Goal: Information Seeking & Learning: Learn about a topic

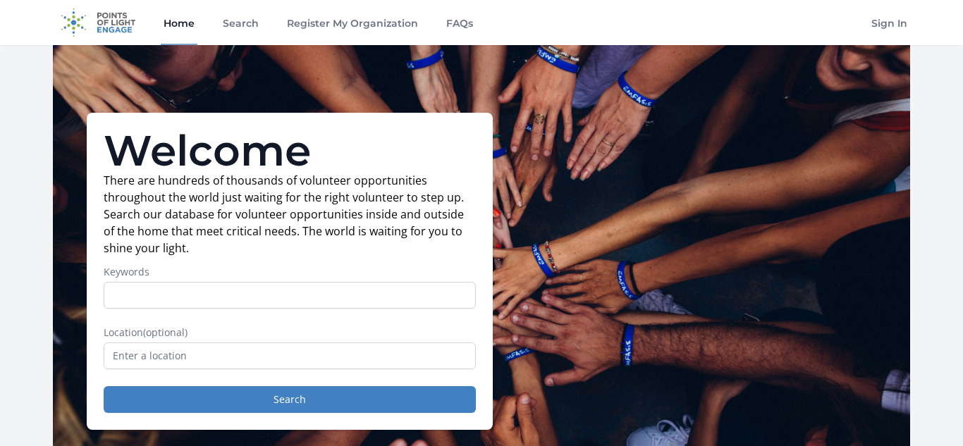
click at [408, 290] on input "Keywords" at bounding box center [290, 295] width 372 height 27
type input "online volunteer"
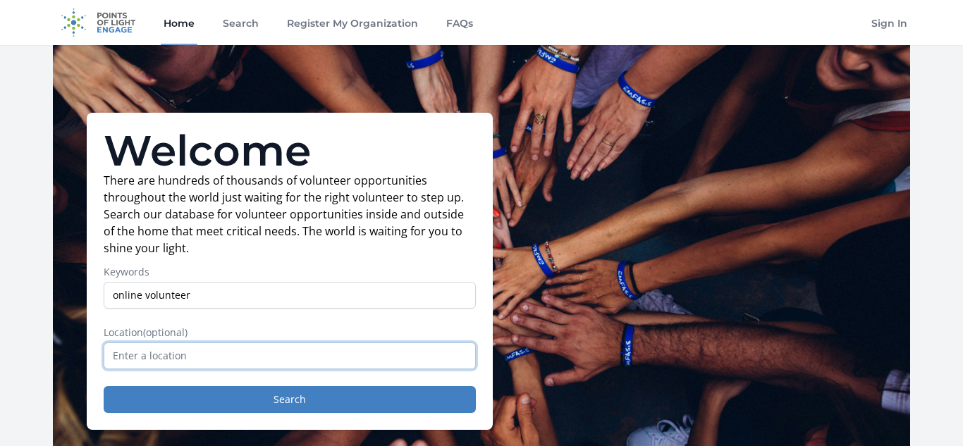
click at [298, 351] on input "text" at bounding box center [290, 356] width 372 height 27
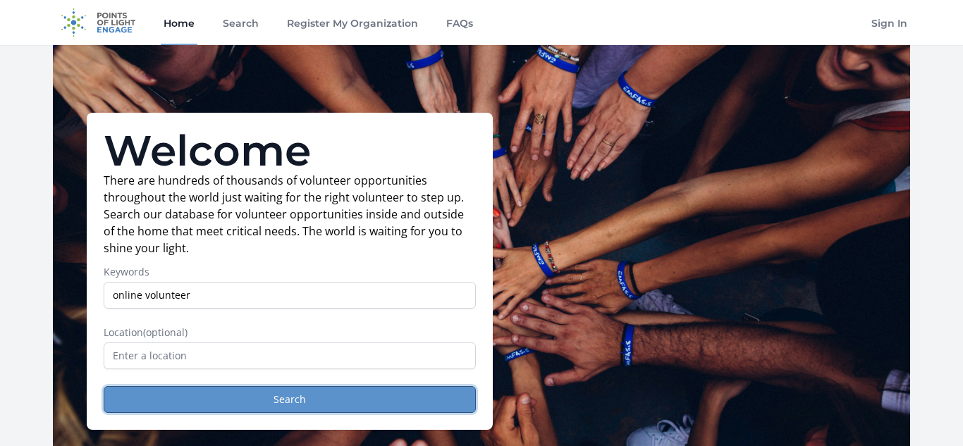
click at [302, 410] on button "Search" at bounding box center [290, 399] width 372 height 27
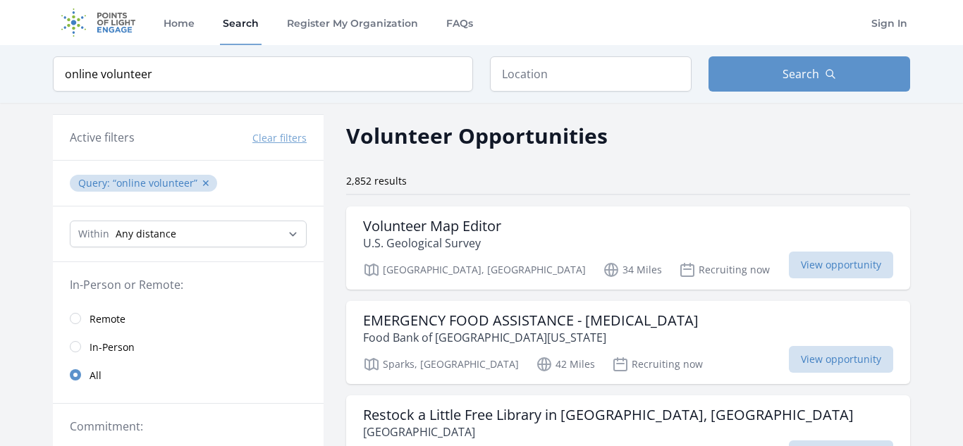
click at [87, 313] on link "Remote" at bounding box center [188, 319] width 271 height 28
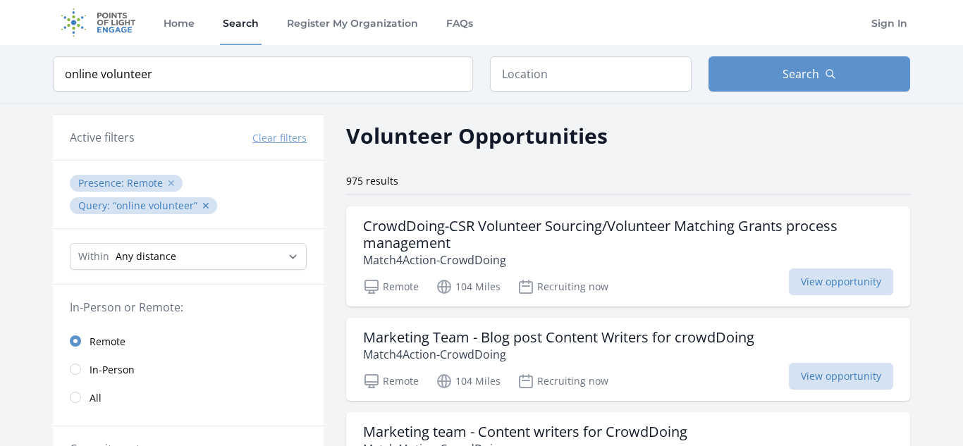
click at [167, 183] on button "✕" at bounding box center [171, 183] width 8 height 14
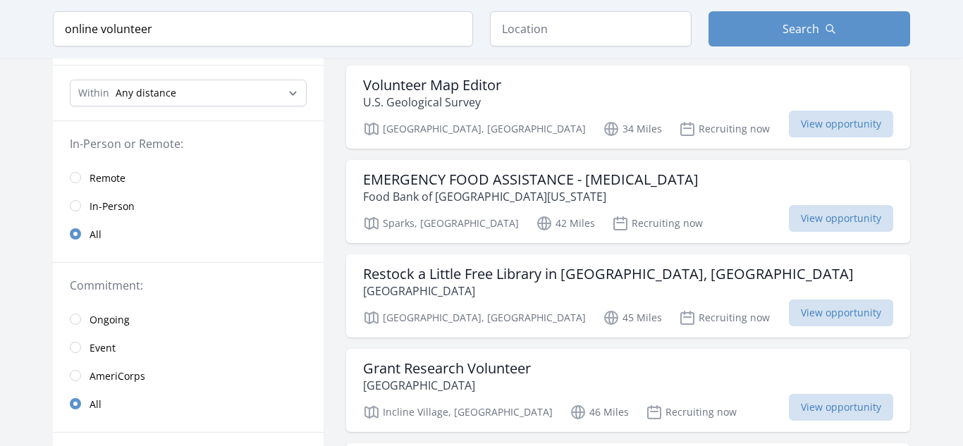
scroll to position [169, 0]
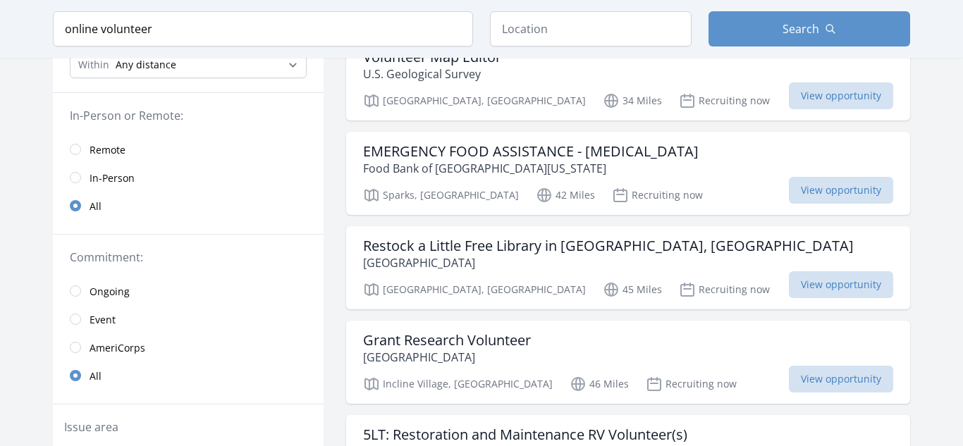
click at [85, 320] on link "Event" at bounding box center [188, 319] width 271 height 28
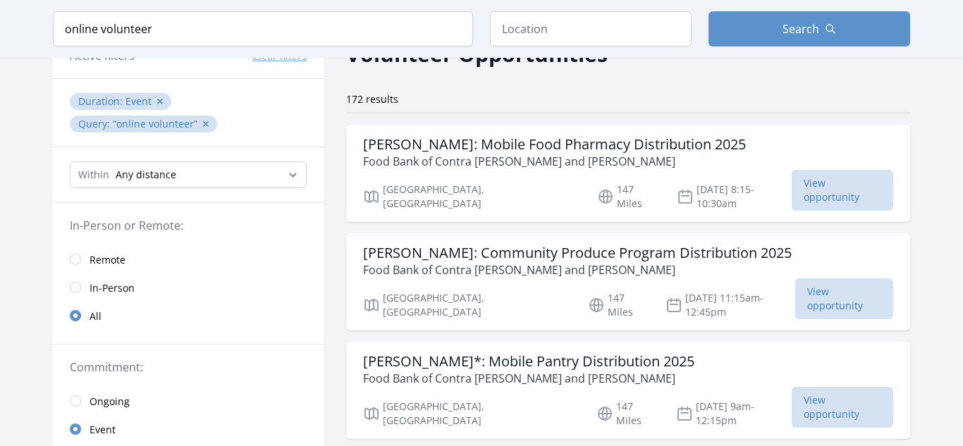
scroll to position [85, 0]
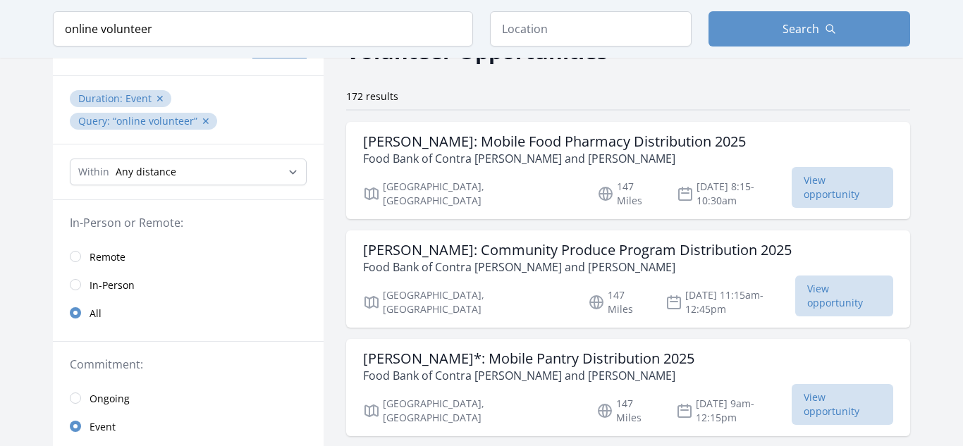
click at [85, 252] on link "Remote" at bounding box center [188, 257] width 271 height 28
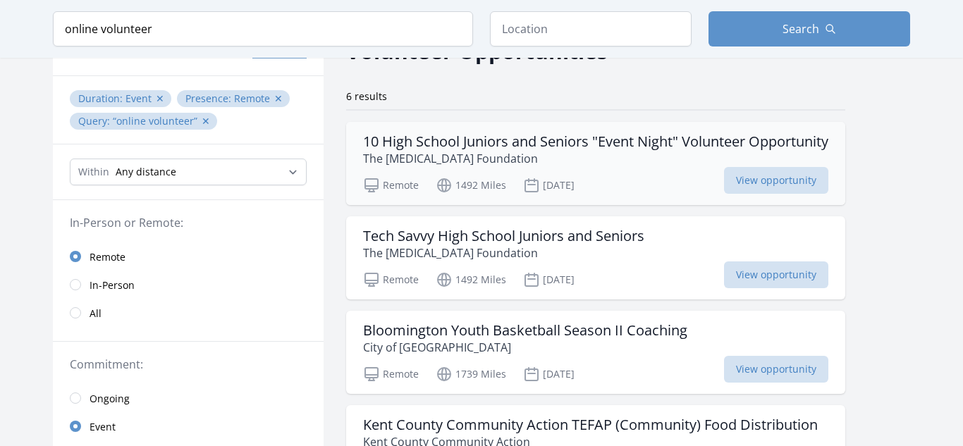
click at [556, 167] on div "10 High School Juniors and Seniors "Event Night" Volunteer Opportunity The Oste…" at bounding box center [595, 163] width 499 height 83
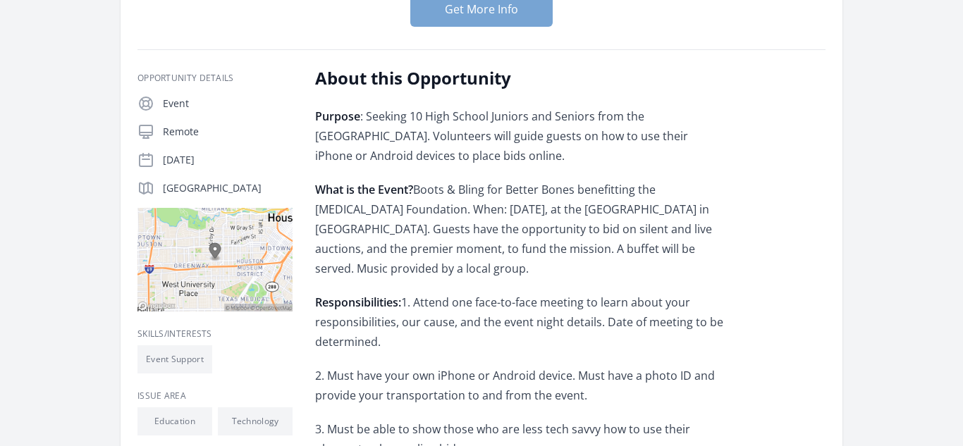
scroll to position [254, 0]
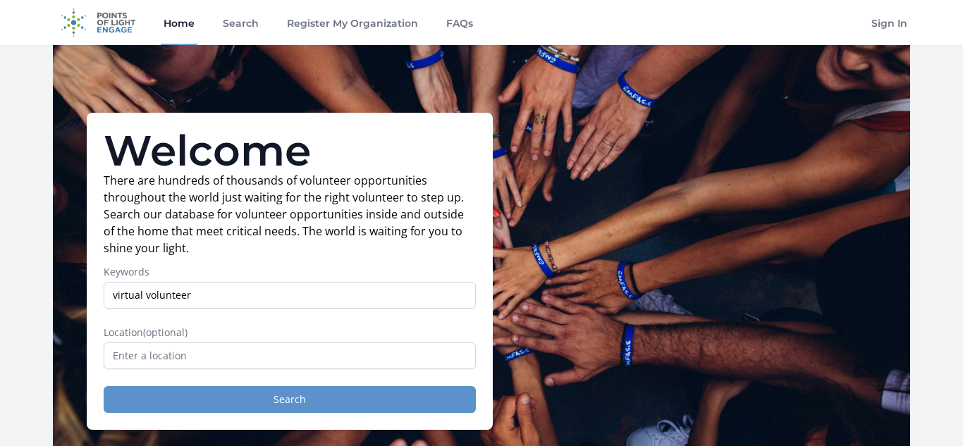
type input "virtual volunteer"
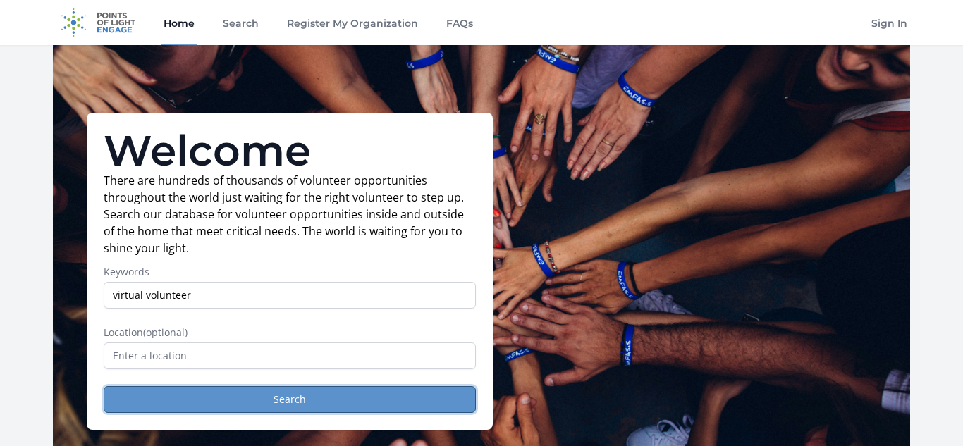
click at [391, 391] on button "Search" at bounding box center [290, 399] width 372 height 27
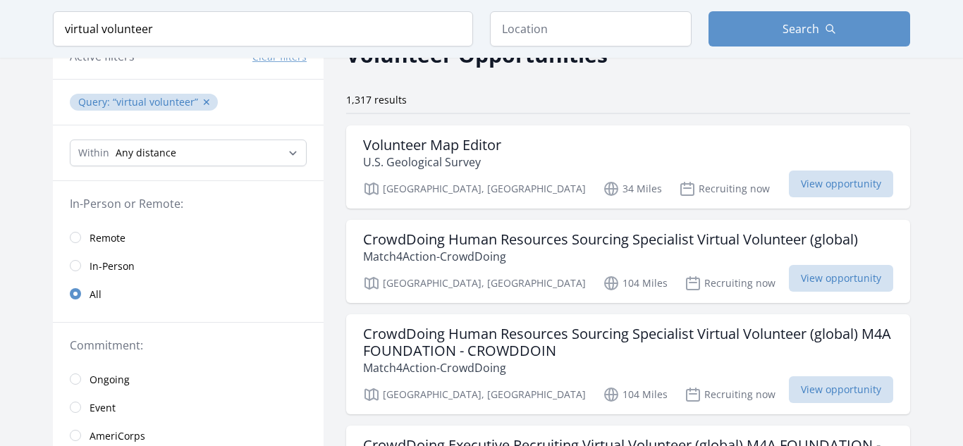
scroll to position [85, 0]
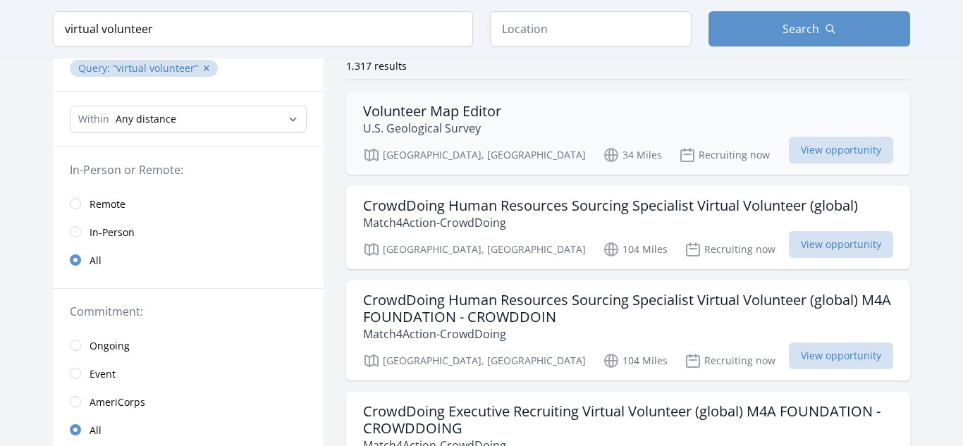
scroll to position [113, 0]
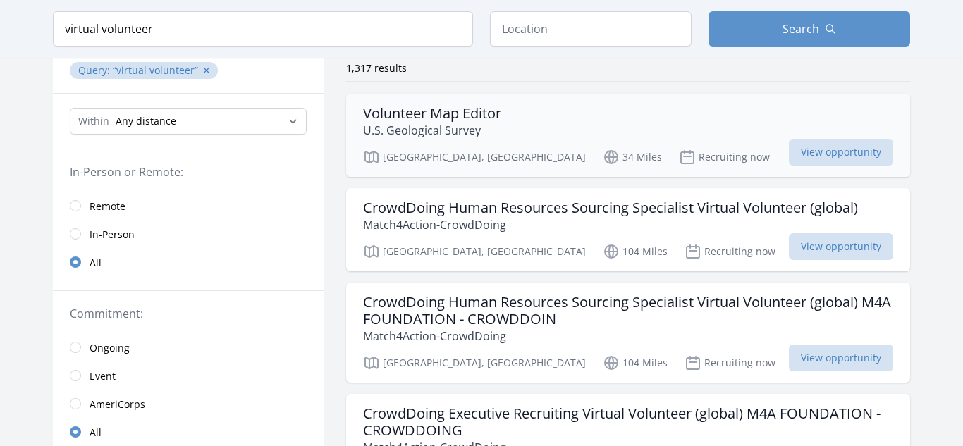
click at [528, 118] on div "Volunteer Map Editor U.S. Geological Survey" at bounding box center [628, 122] width 530 height 34
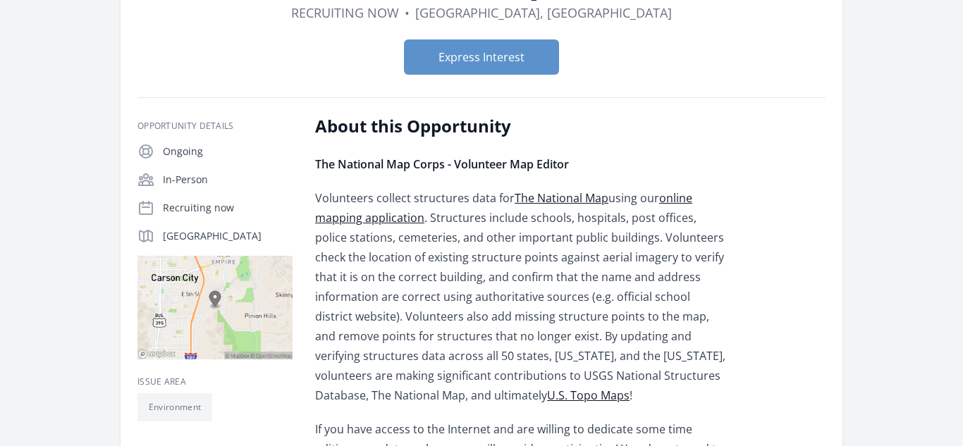
scroll to position [113, 0]
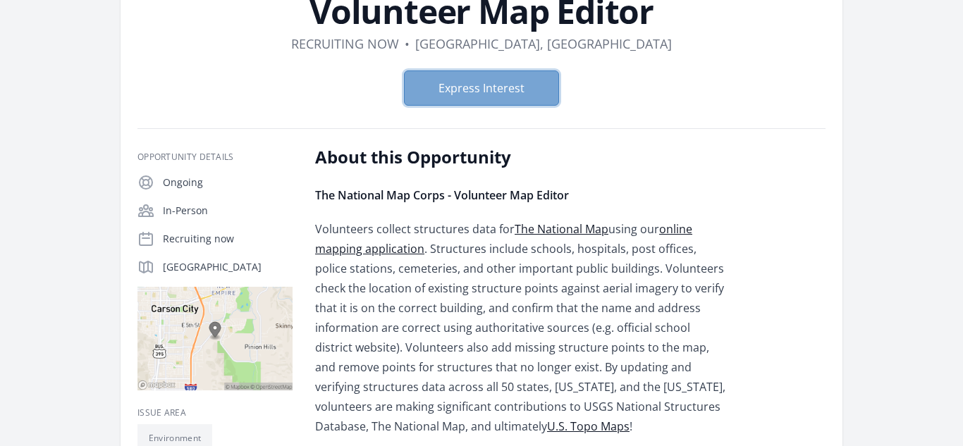
click at [532, 77] on button "Express Interest" at bounding box center [481, 88] width 155 height 35
click at [322, 105] on form "Express Interest" at bounding box center [482, 88] width 688 height 35
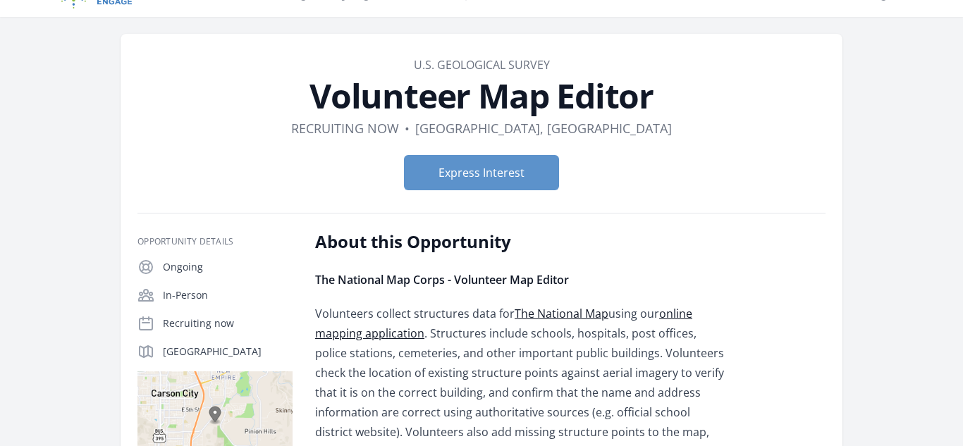
scroll to position [0, 0]
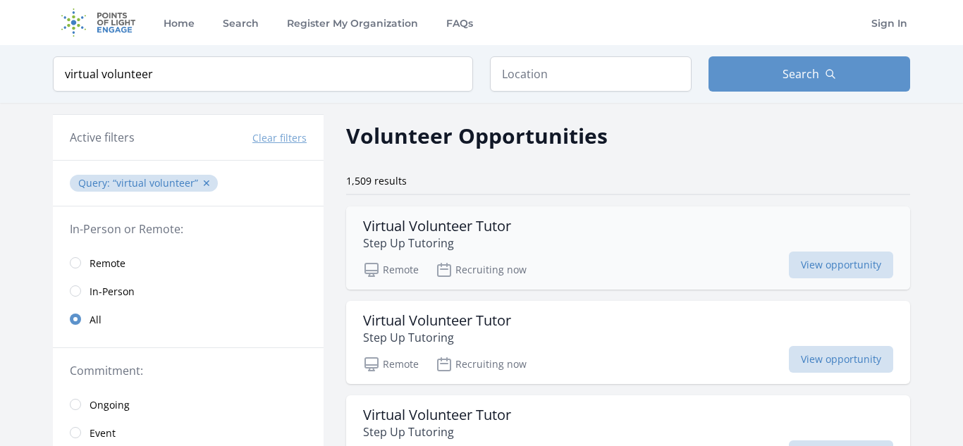
click at [537, 248] on div "Virtual Volunteer Tutor Step Up Tutoring" at bounding box center [628, 235] width 530 height 34
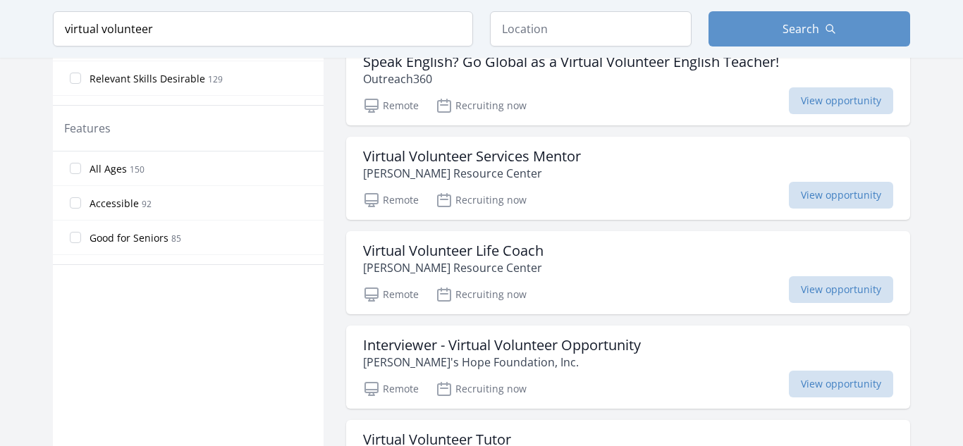
scroll to position [733, 0]
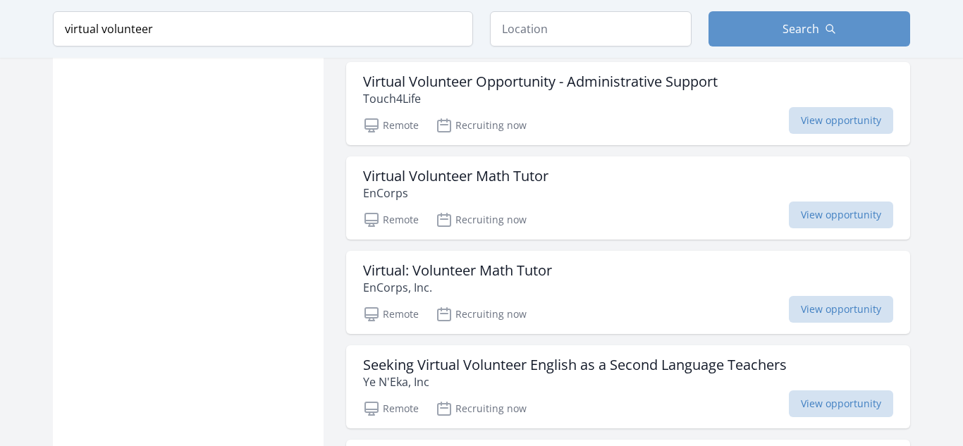
scroll to position [2244, 0]
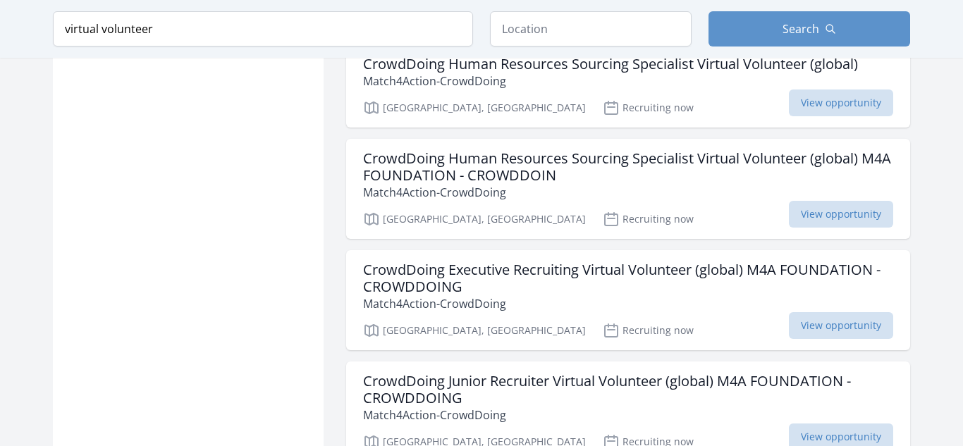
scroll to position [3756, 0]
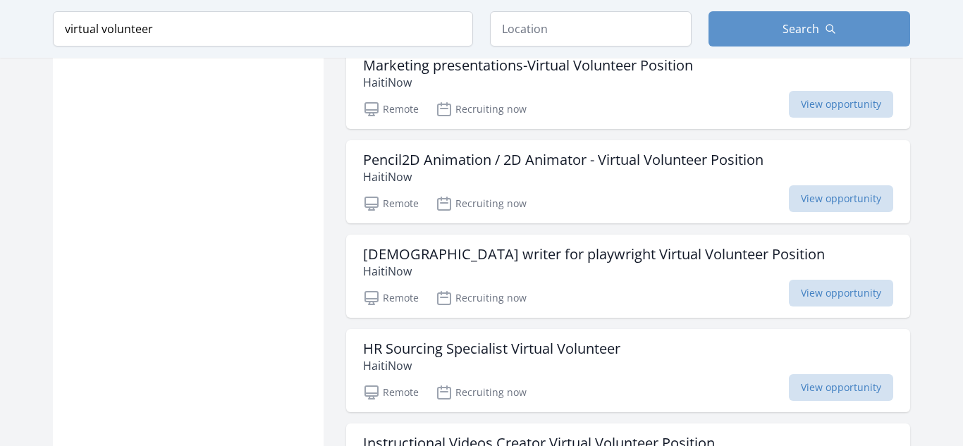
scroll to position [6887, 0]
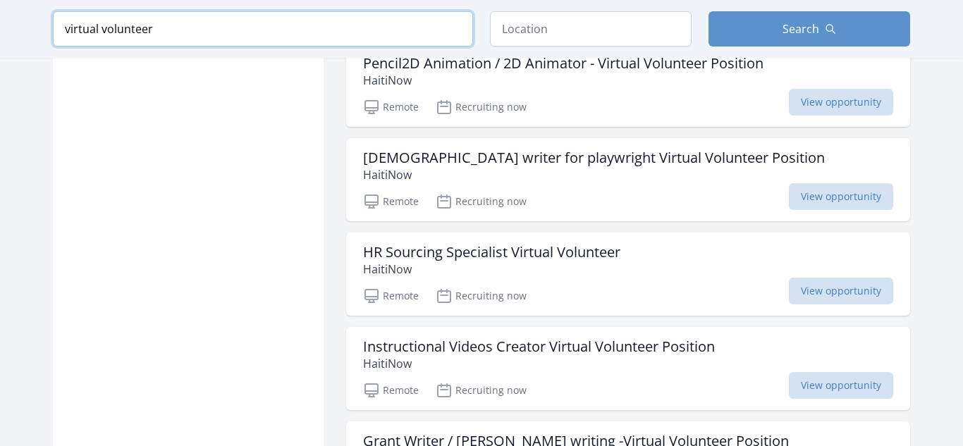
click at [371, 30] on input "virtual volunteer" at bounding box center [263, 28] width 420 height 35
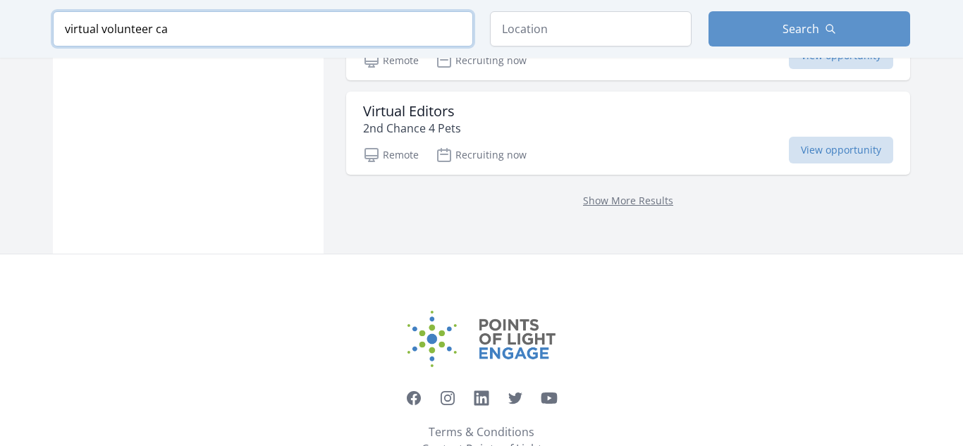
scroll to position [2012, 0]
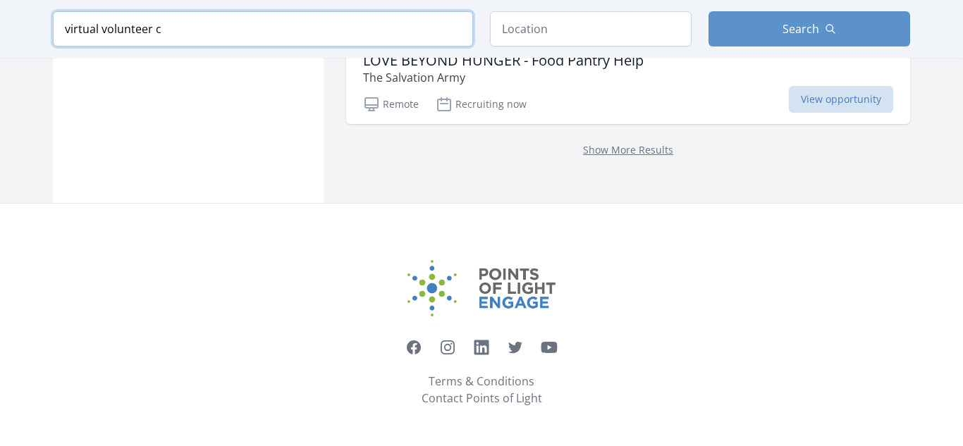
scroll to position [1978, 0]
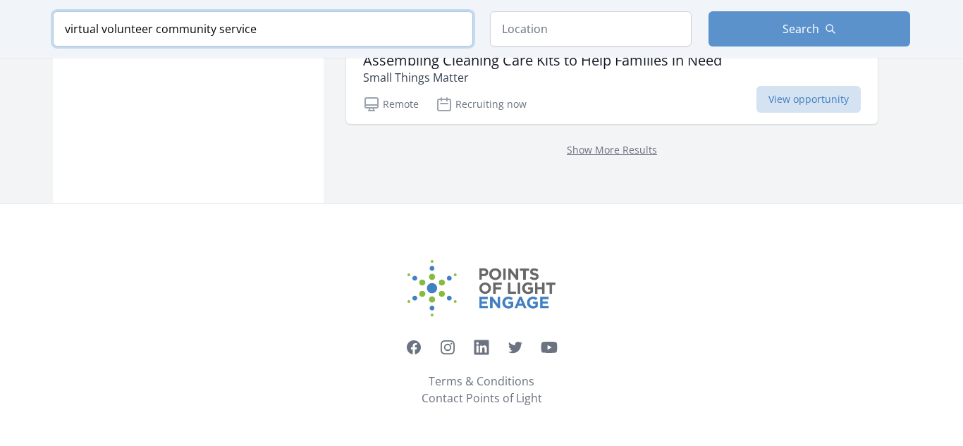
type input "virtual volunteer community service"
click button "submit" at bounding box center [0, 0] width 0 height 0
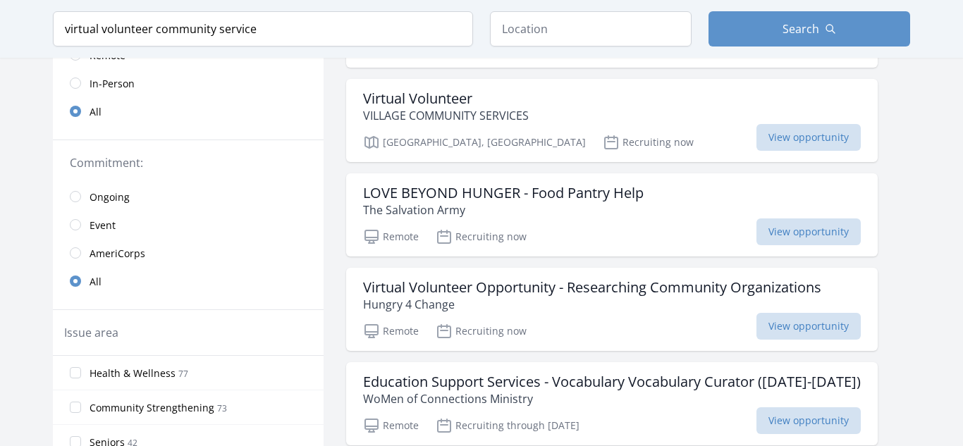
scroll to position [226, 0]
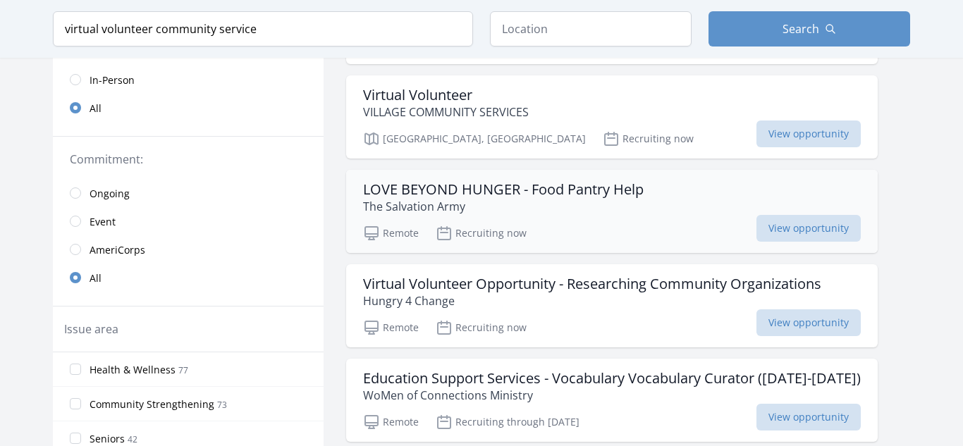
click at [506, 184] on h3 "LOVE BEYOND HUNGER - Food Pantry Help" at bounding box center [503, 189] width 281 height 17
click at [308, 42] on input "virtual volunteer community service" at bounding box center [263, 28] width 420 height 35
click at [528, 35] on input "text" at bounding box center [591, 28] width 202 height 35
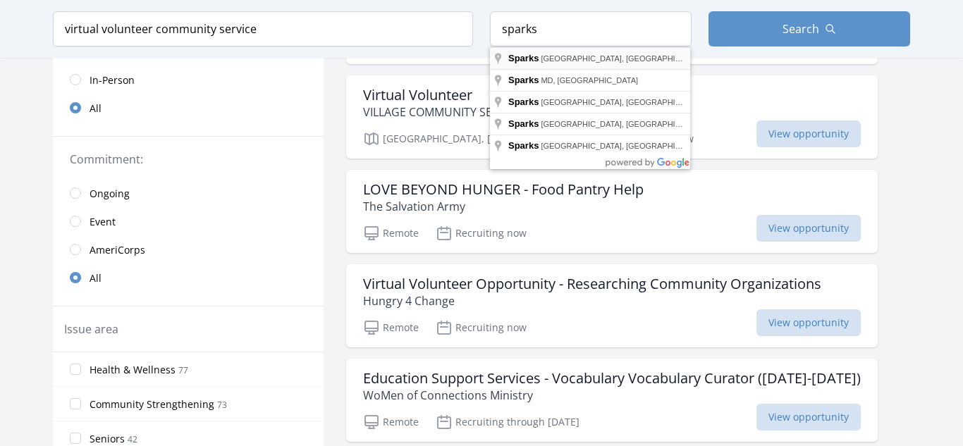
type input "Sparks, NV, USA"
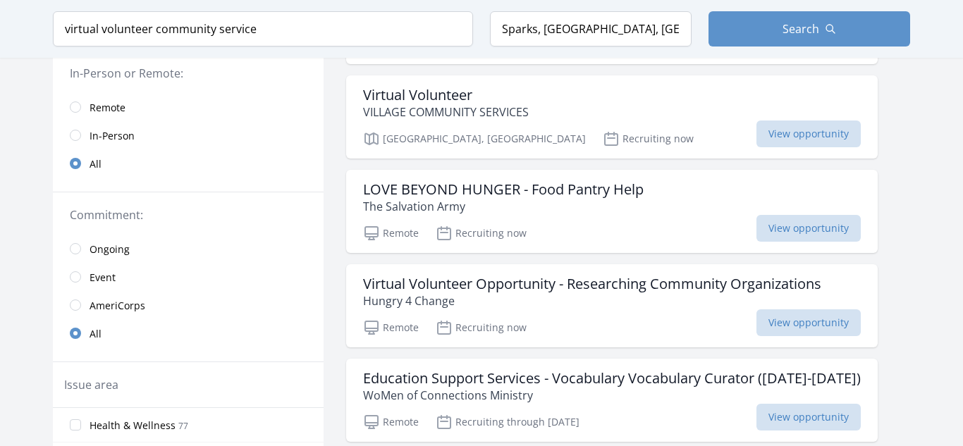
scroll to position [281, 0]
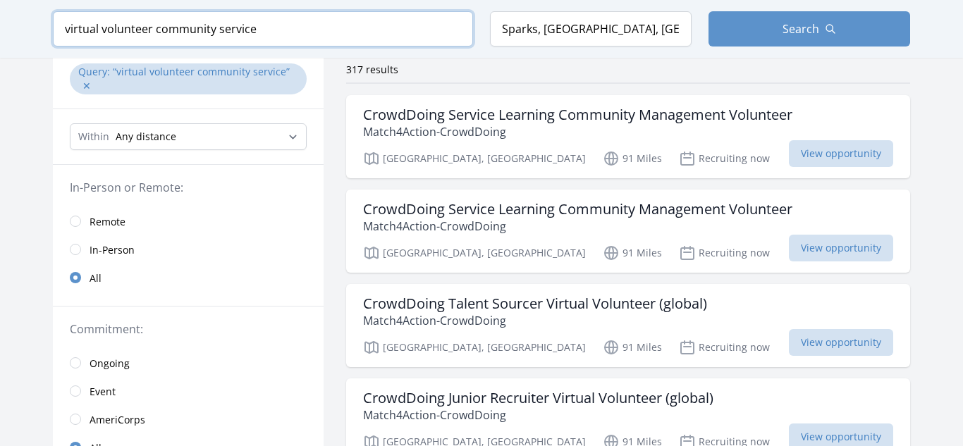
drag, startPoint x: 156, startPoint y: 27, endPoint x: 0, endPoint y: 13, distance: 156.5
click at [0, 13] on div "Keyword virtual volunteer community service Location Sparks, NV, USA Search" at bounding box center [481, 29] width 963 height 58
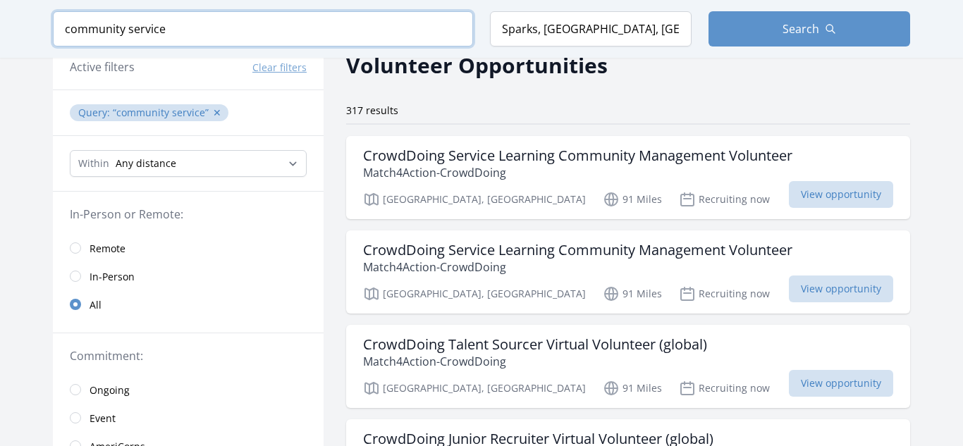
type input "community service"
click button "submit" at bounding box center [0, 0] width 0 height 0
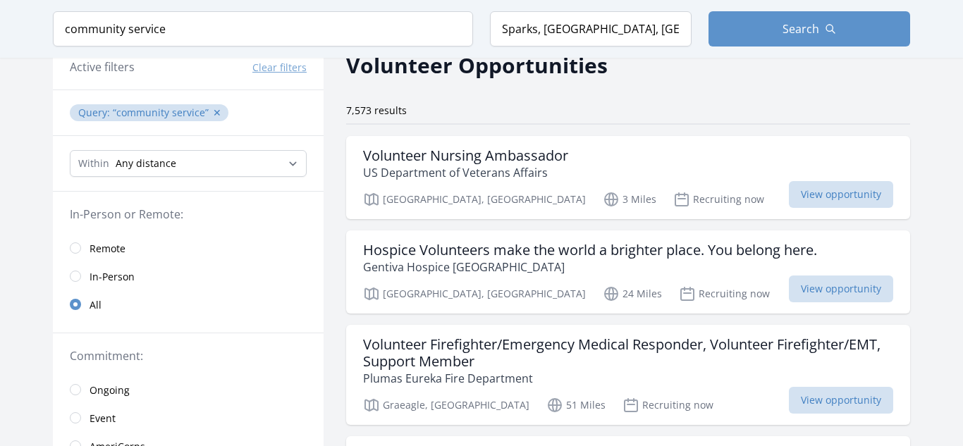
click at [474, 105] on div "7,573 results" at bounding box center [628, 111] width 564 height 14
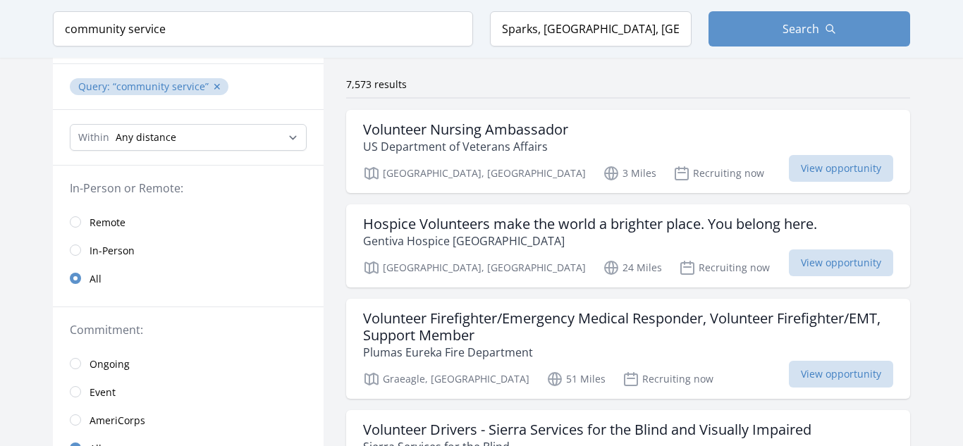
scroll to position [99, 0]
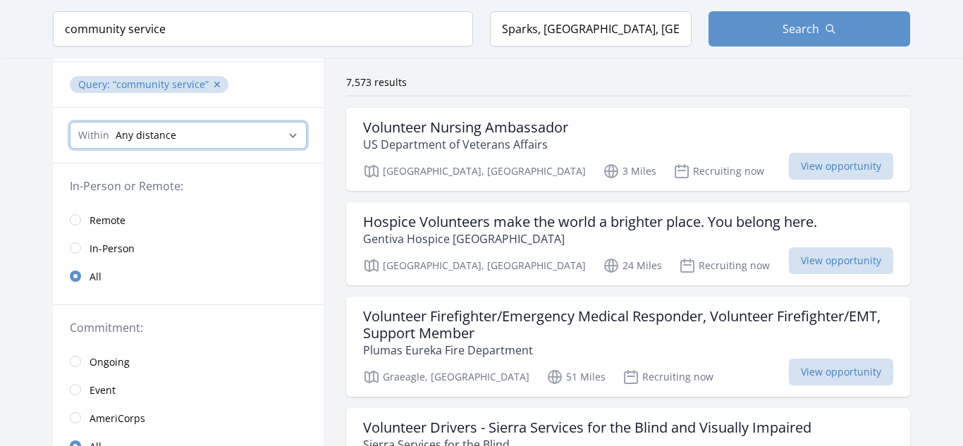
click at [245, 142] on select "Any distance , 5 Miles , 20 Miles , 50 Miles , 100 Miles" at bounding box center [188, 135] width 237 height 27
select select "32186"
click at [70, 122] on select "Any distance , 5 Miles , 20 Miles , 50 Miles , 100 Miles" at bounding box center [188, 135] width 237 height 27
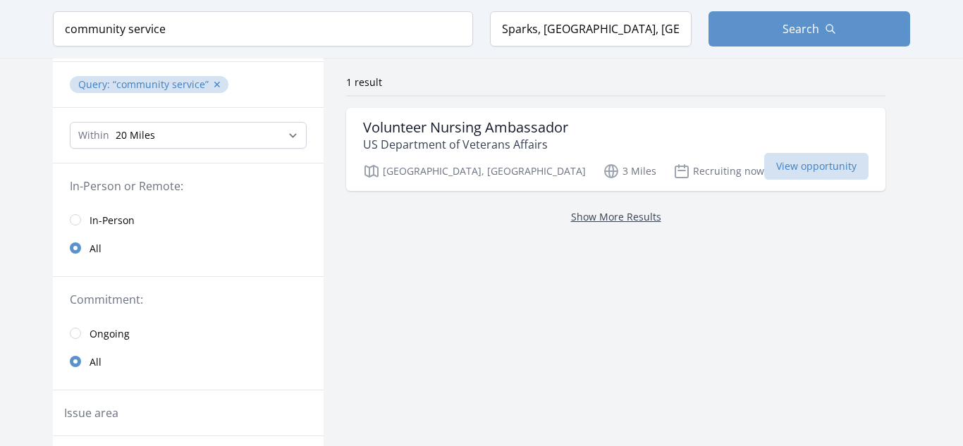
click at [571, 211] on link "Show More Results" at bounding box center [616, 216] width 90 height 13
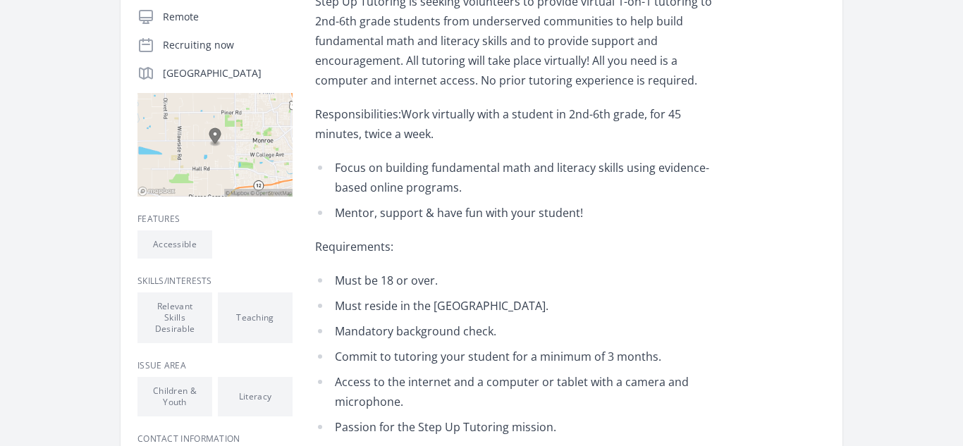
scroll to position [310, 0]
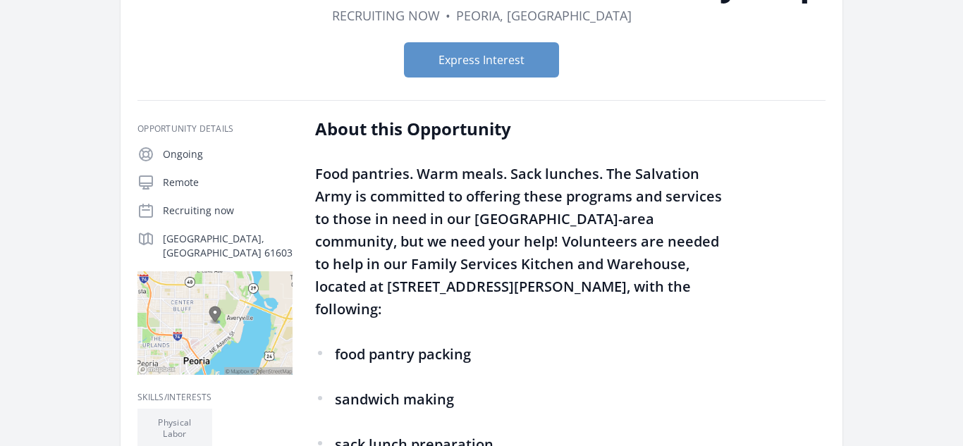
scroll to position [169, 0]
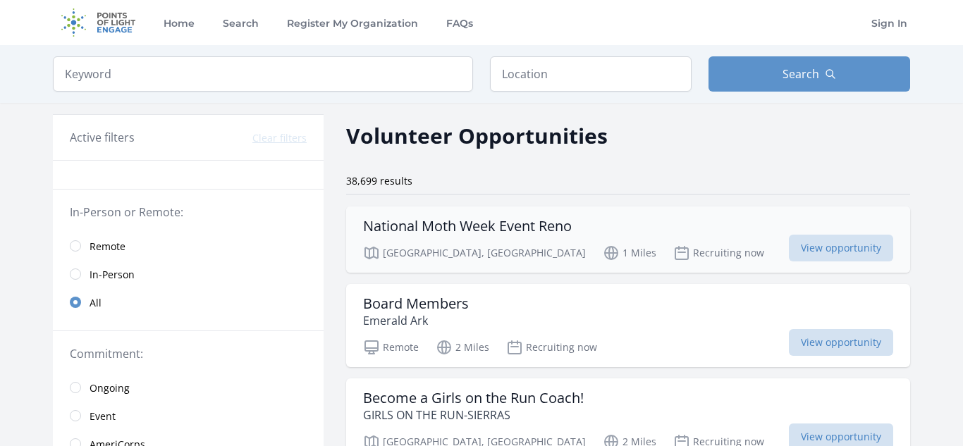
click at [603, 248] on p "1 Miles" at bounding box center [630, 253] width 54 height 17
click at [492, 221] on h3 "National Moth Week Event Reno" at bounding box center [467, 226] width 209 height 17
click at [456, 179] on div "38,699 results" at bounding box center [628, 181] width 564 height 14
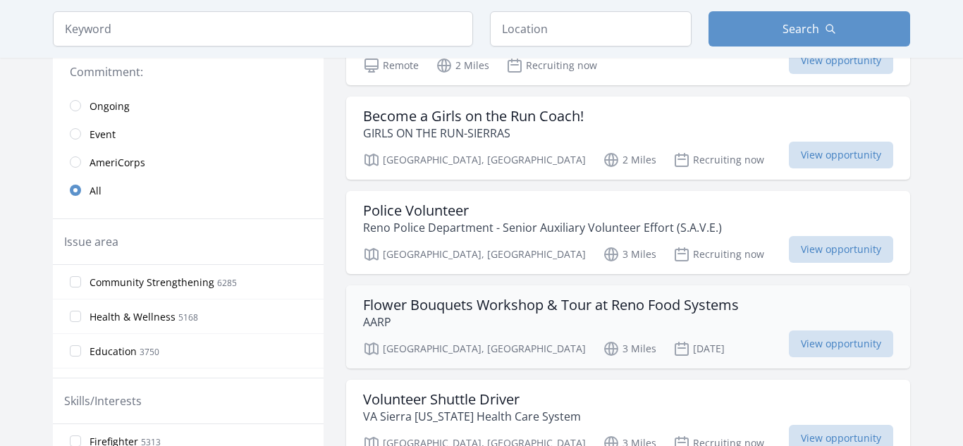
scroll to position [310, 0]
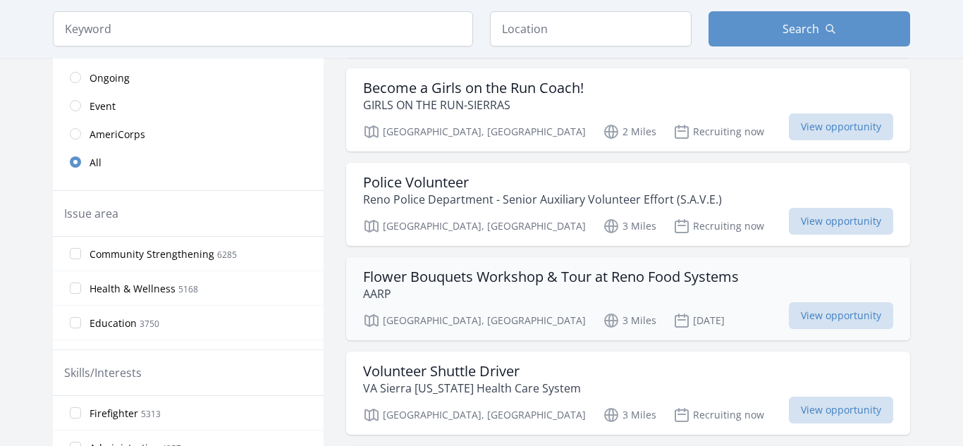
click at [462, 291] on p "AARP" at bounding box center [551, 294] width 376 height 17
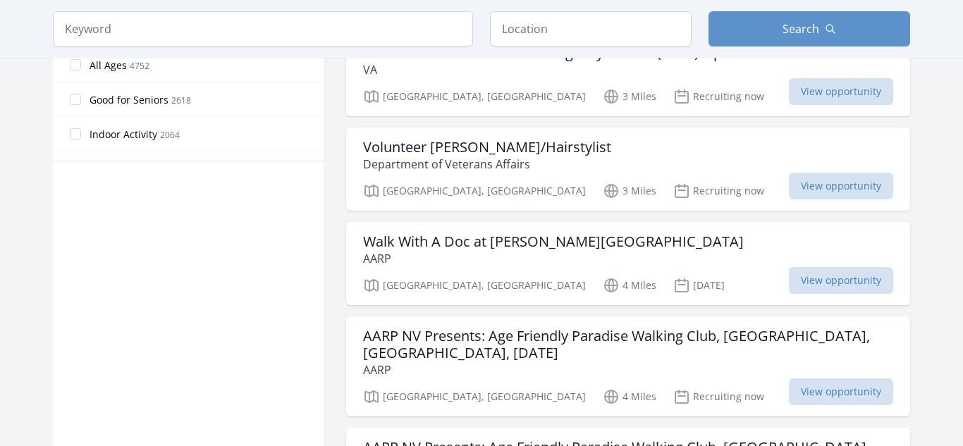
scroll to position [846, 0]
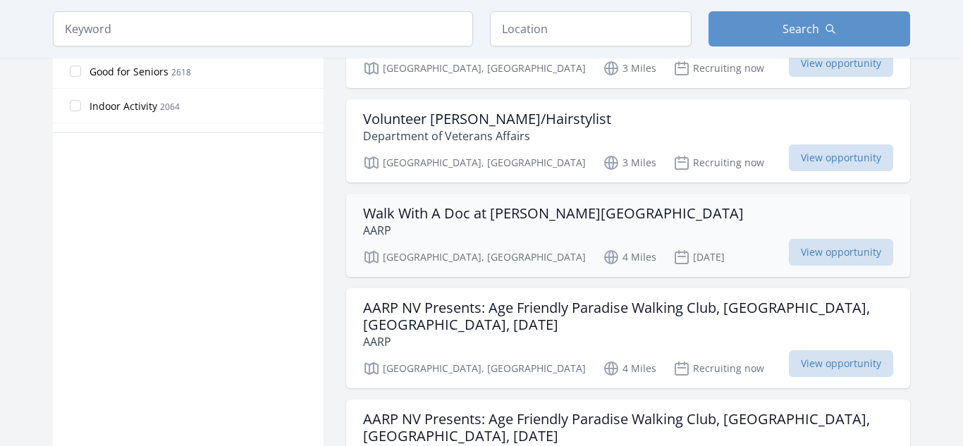
click at [408, 245] on div "Reno, NV 4 Miles Aug 13th View opportunity" at bounding box center [628, 255] width 530 height 21
click at [415, 247] on div "Reno, NV 4 Miles Aug 13th View opportunity" at bounding box center [628, 255] width 530 height 21
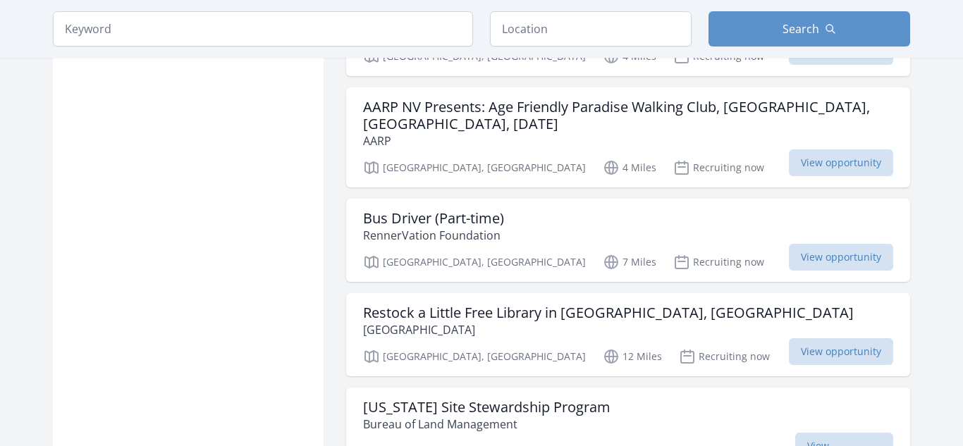
scroll to position [1160, 0]
click at [410, 164] on div "AARP NV Presents: Age Friendly Paradise Walking Club, RENO, NV, August 2025 AAR…" at bounding box center [628, 136] width 564 height 100
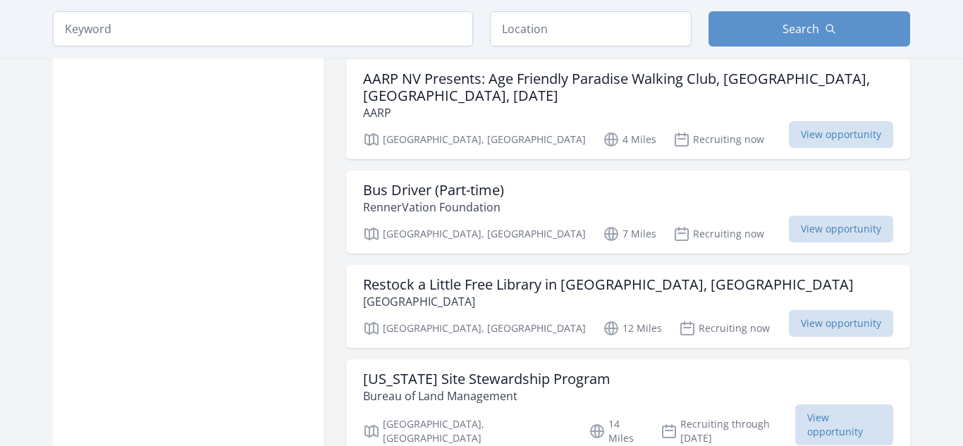
scroll to position [1254, 0]
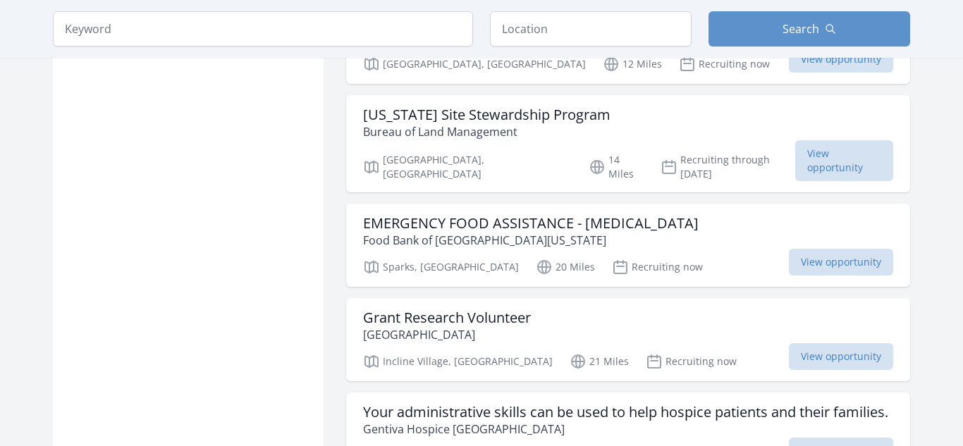
scroll to position [1423, 0]
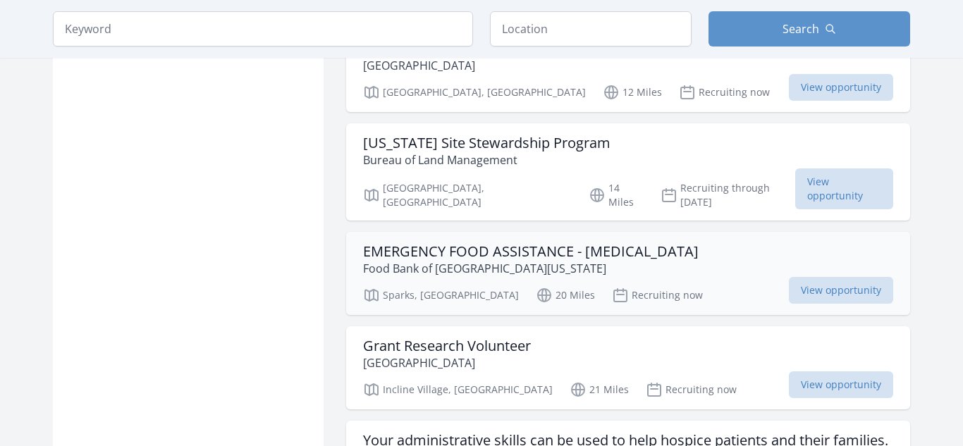
click at [521, 260] on p "Food Bank of Northern Nevada" at bounding box center [531, 268] width 336 height 17
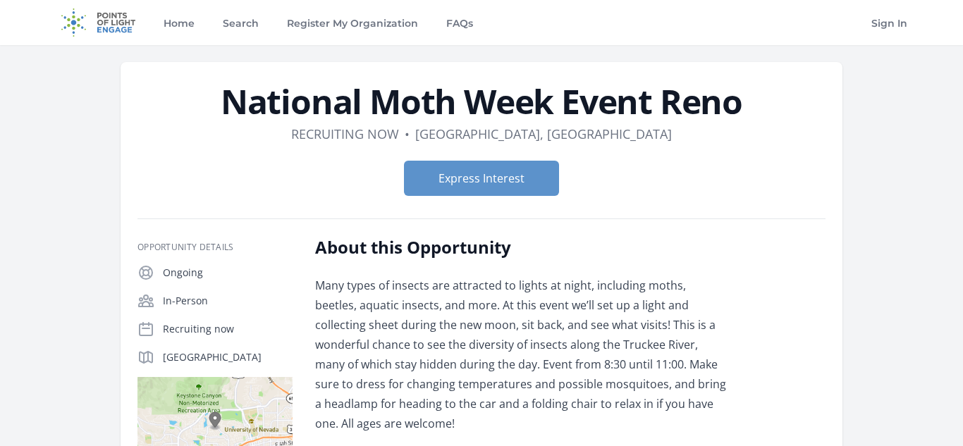
click at [609, 224] on div "Opportunity Details Ongoing In-Person Recruiting now [GEOGRAPHIC_DATA], NV 89503" at bounding box center [482, 381] width 688 height 324
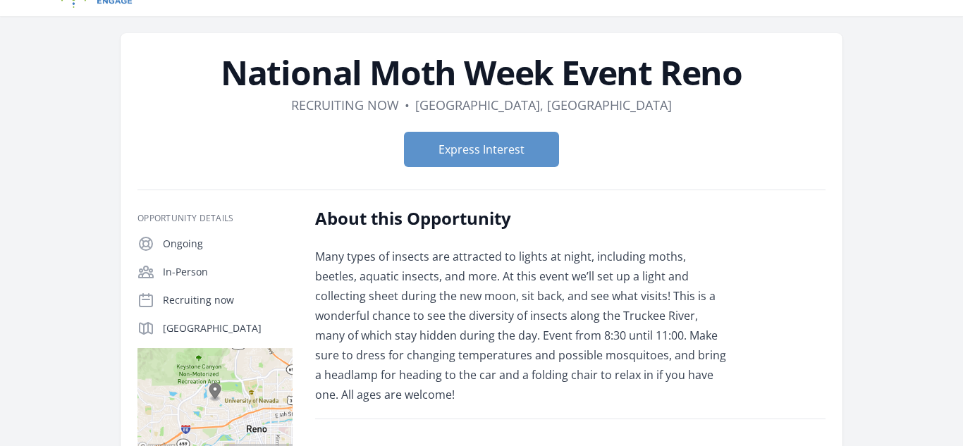
scroll to position [28, 0]
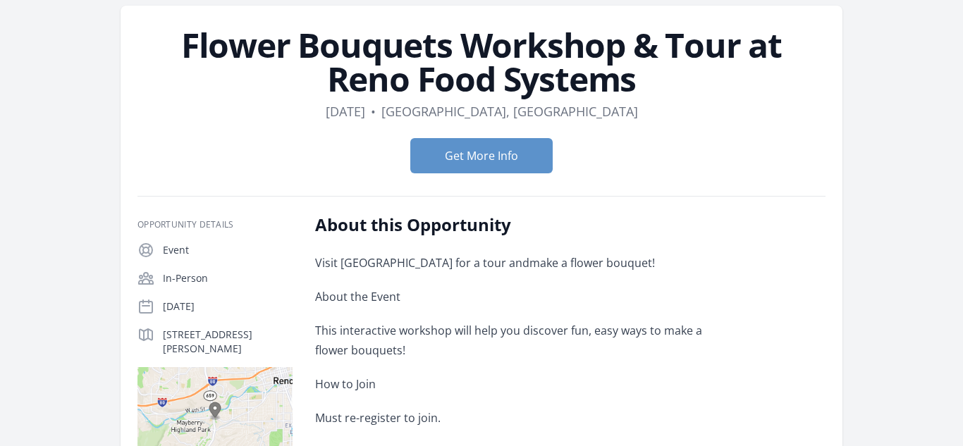
scroll to position [28, 0]
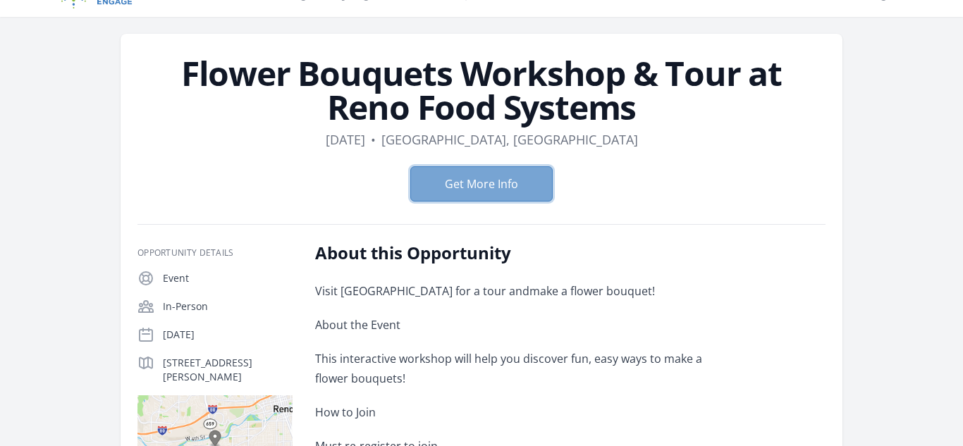
click at [470, 189] on button "Get More Info" at bounding box center [481, 183] width 142 height 35
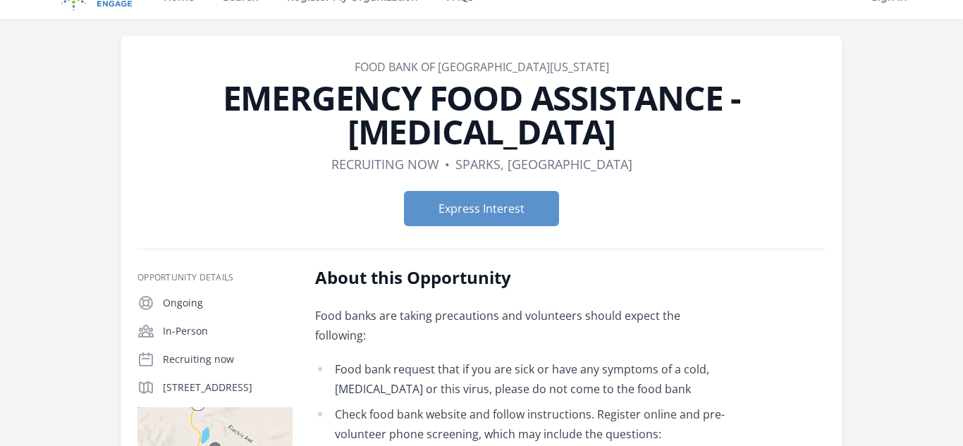
scroll to position [28, 0]
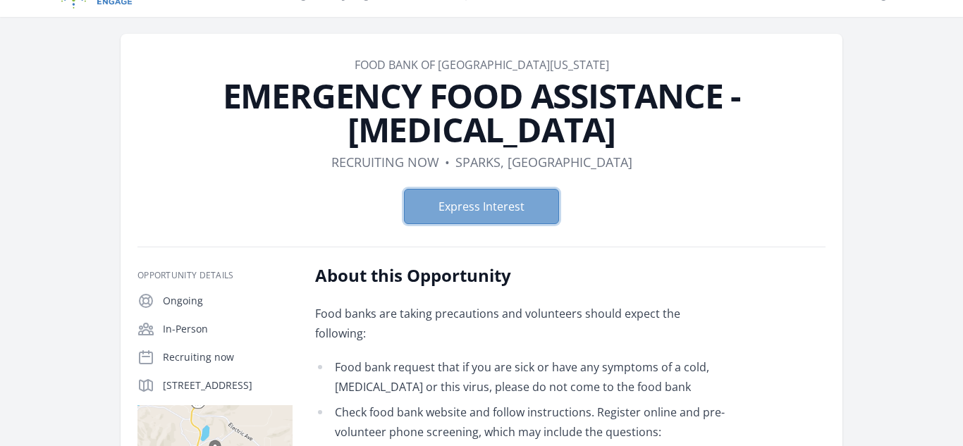
click at [438, 189] on button "Express Interest" at bounding box center [481, 206] width 155 height 35
